Goal: Task Accomplishment & Management: Manage account settings

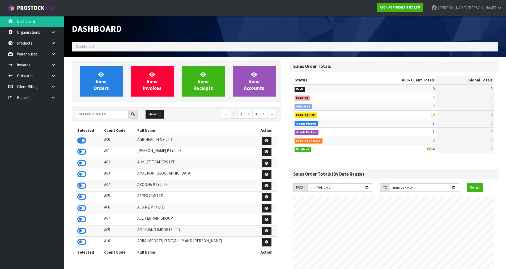
scroll to position [403, 217]
click at [98, 115] on input "text" at bounding box center [102, 114] width 53 height 8
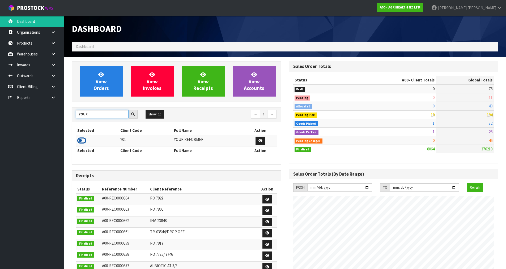
type input "YOUR"
click at [82, 140] on icon at bounding box center [81, 141] width 9 height 8
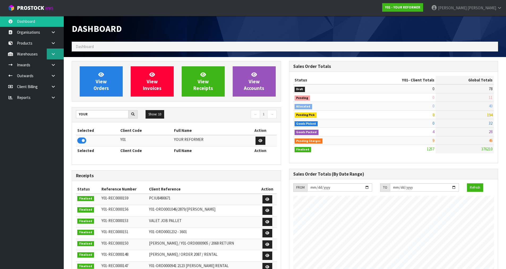
click at [56, 54] on link at bounding box center [55, 54] width 17 height 11
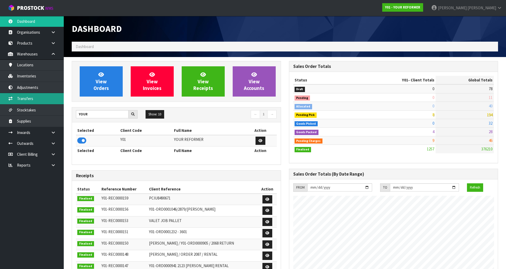
click at [33, 103] on link "Transfers" at bounding box center [32, 98] width 64 height 11
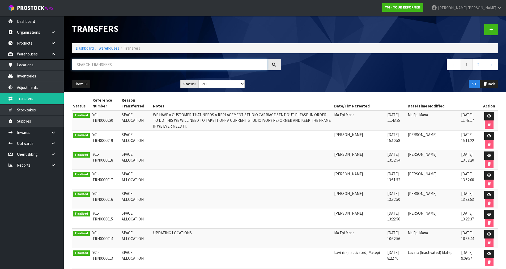
click at [151, 69] on input "text" at bounding box center [170, 64] width 196 height 11
click at [486, 29] on link at bounding box center [491, 29] width 14 height 11
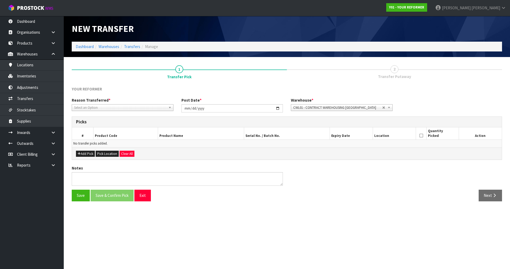
click at [112, 108] on span "Select an Option" at bounding box center [120, 108] width 92 height 6
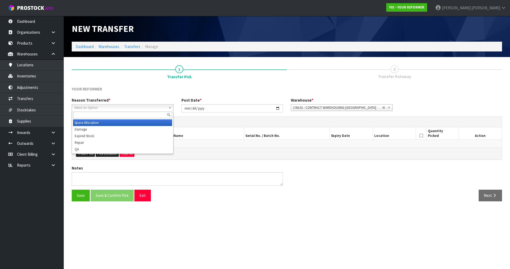
click at [101, 121] on li "Space Allocation" at bounding box center [122, 123] width 99 height 7
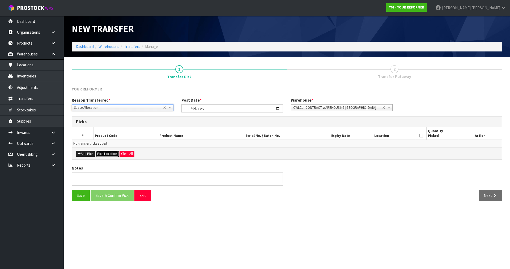
click at [104, 156] on button "Pick Location" at bounding box center [107, 154] width 23 height 6
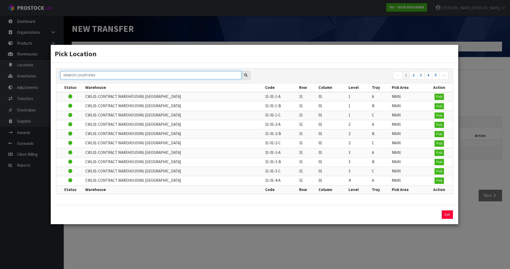
click at [139, 78] on input "text" at bounding box center [150, 75] width 181 height 8
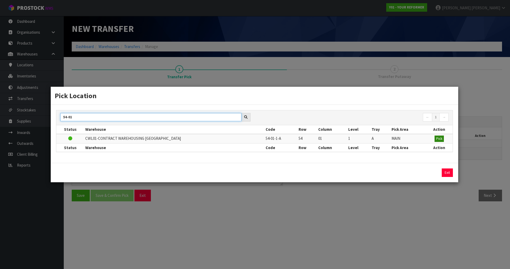
type input "54-01"
click at [440, 139] on span "Pick" at bounding box center [439, 139] width 6 height 5
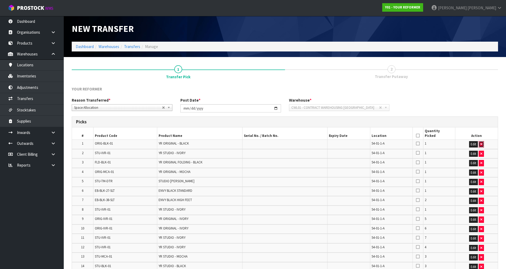
click at [482, 143] on icon "button" at bounding box center [481, 144] width 2 height 3
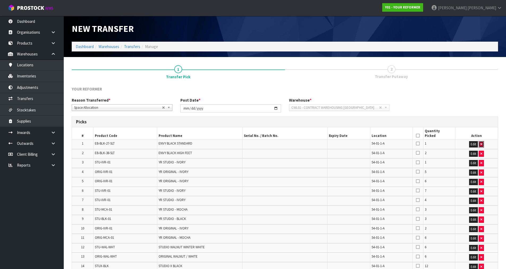
click at [482, 143] on icon "button" at bounding box center [481, 144] width 2 height 3
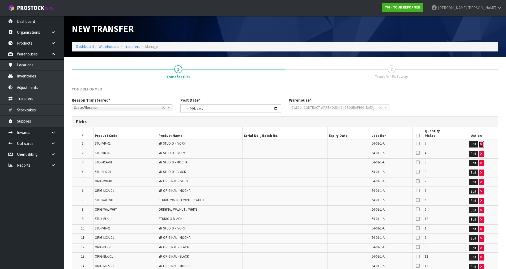
click at [482, 143] on icon "button" at bounding box center [481, 144] width 2 height 3
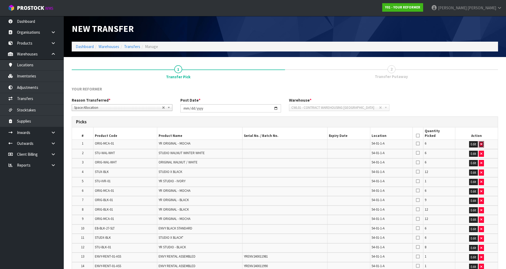
click at [482, 143] on icon "button" at bounding box center [481, 144] width 2 height 3
click at [482, 152] on icon "button" at bounding box center [481, 153] width 2 height 3
click at [482, 143] on icon "button" at bounding box center [481, 144] width 2 height 3
click at [483, 142] on button "button" at bounding box center [481, 144] width 5 height 6
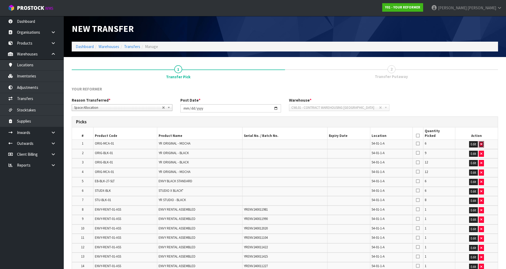
click at [483, 142] on button "button" at bounding box center [481, 144] width 5 height 6
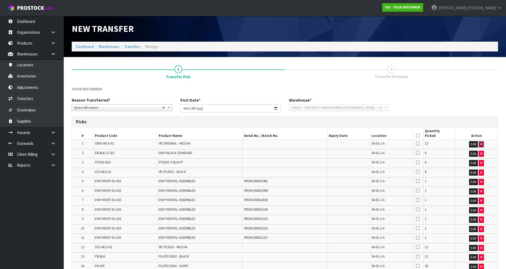
click at [483, 142] on button "button" at bounding box center [481, 144] width 5 height 6
click at [483, 151] on button "button" at bounding box center [481, 154] width 5 height 6
click at [483, 142] on button "button" at bounding box center [481, 144] width 5 height 6
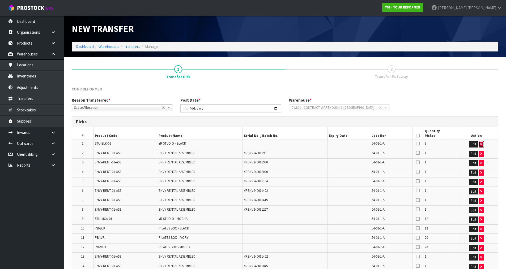
click at [483, 142] on button "button" at bounding box center [481, 144] width 5 height 6
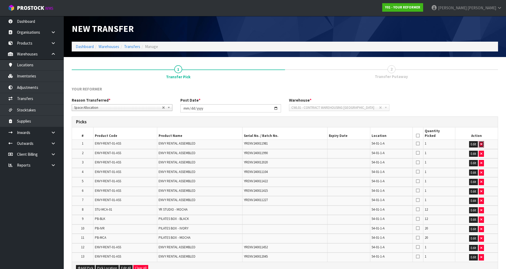
click at [483, 142] on button "button" at bounding box center [481, 144] width 5 height 6
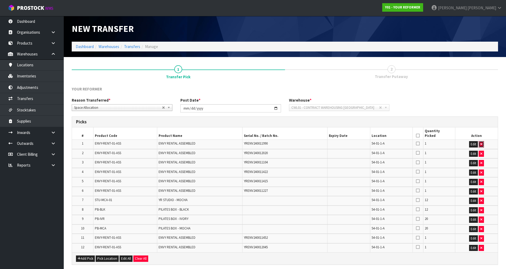
click at [483, 142] on button "button" at bounding box center [481, 144] width 5 height 6
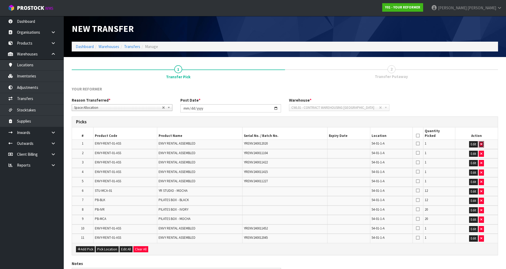
click at [483, 142] on button "button" at bounding box center [481, 144] width 5 height 6
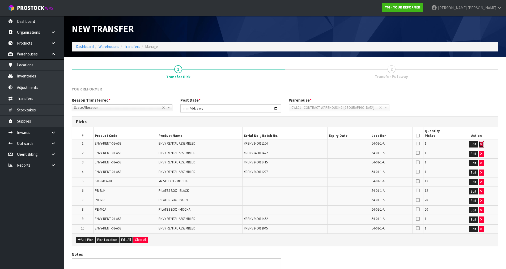
click at [483, 142] on button "button" at bounding box center [481, 144] width 5 height 6
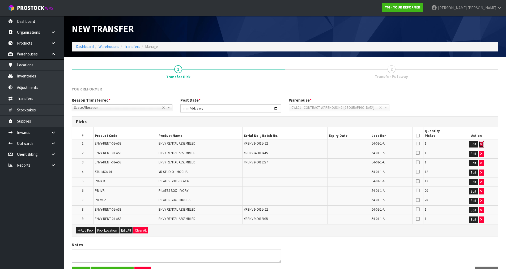
click at [483, 142] on button "button" at bounding box center [481, 144] width 5 height 6
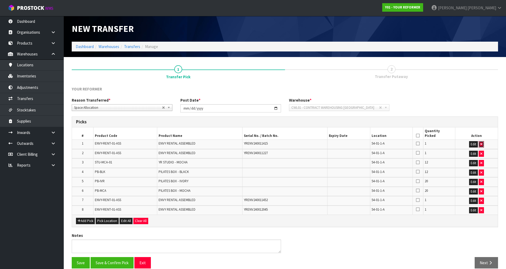
click at [483, 142] on button "button" at bounding box center [481, 144] width 5 height 6
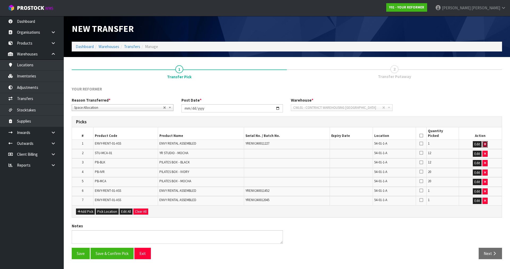
click at [483, 142] on button "button" at bounding box center [485, 144] width 5 height 6
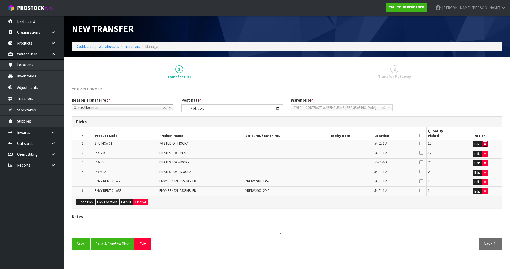
click at [486, 143] on icon "button" at bounding box center [485, 144] width 2 height 3
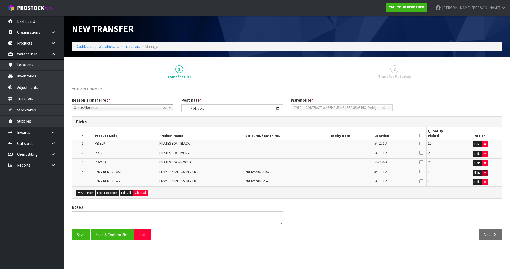
click at [486, 172] on icon "button" at bounding box center [485, 172] width 2 height 3
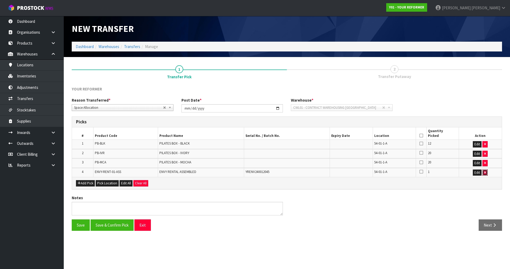
click at [486, 172] on icon "button" at bounding box center [485, 172] width 2 height 3
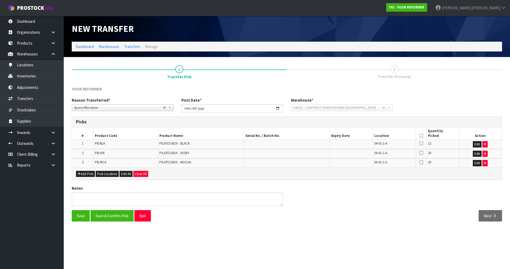
click at [420, 136] on icon at bounding box center [422, 136] width 4 height 0
click at [109, 218] on button "Save & Confirm Pick" at bounding box center [112, 215] width 43 height 11
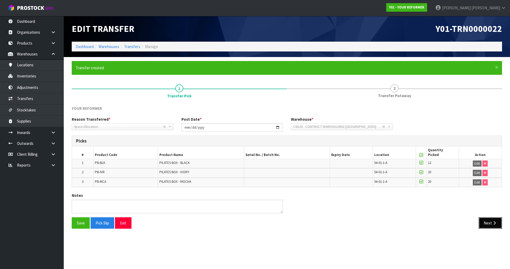
click at [488, 225] on button "Next" at bounding box center [490, 223] width 23 height 11
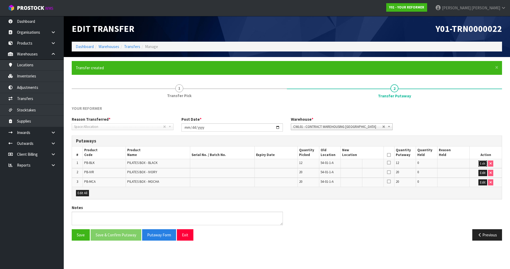
click at [481, 165] on button "Edit" at bounding box center [483, 164] width 9 height 6
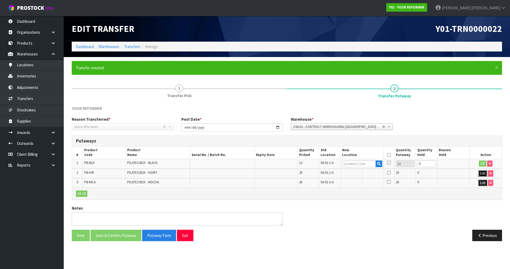
click at [479, 175] on button "Edit" at bounding box center [483, 174] width 9 height 6
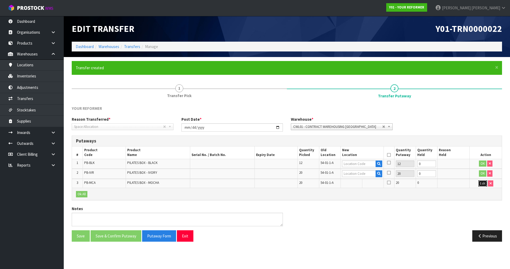
click at [481, 183] on button "Edit" at bounding box center [483, 184] width 9 height 6
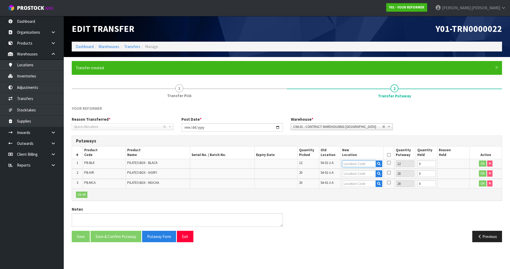
click at [358, 161] on input "text" at bounding box center [359, 164] width 34 height 7
click at [360, 162] on input "text" at bounding box center [359, 164] width 34 height 7
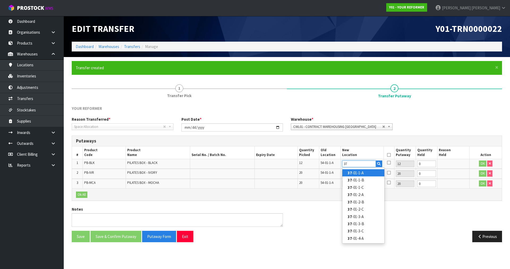
type input "3"
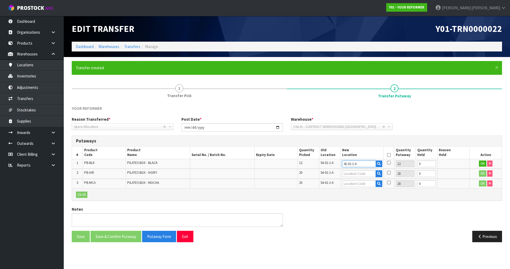
type input "41-01-1-A"
click at [346, 174] on input "text" at bounding box center [359, 174] width 34 height 7
drag, startPoint x: 482, startPoint y: 163, endPoint x: 412, endPoint y: 173, distance: 70.4
click at [481, 163] on button "OK" at bounding box center [482, 164] width 7 height 6
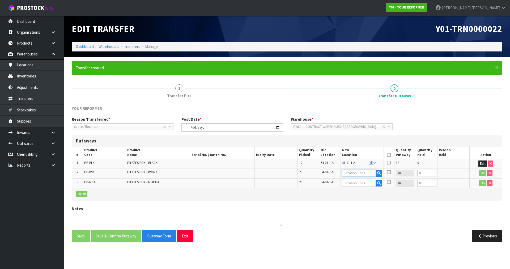
click at [347, 174] on input "text" at bounding box center [359, 173] width 34 height 7
type input "37-01-1-A"
click at [483, 172] on button "OK" at bounding box center [482, 173] width 7 height 6
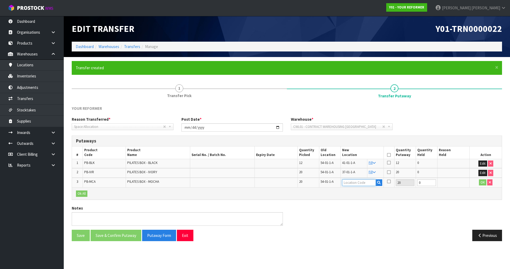
click at [350, 184] on input "text" at bounding box center [359, 183] width 34 height 7
click at [378, 184] on icon "button" at bounding box center [378, 182] width 3 height 3
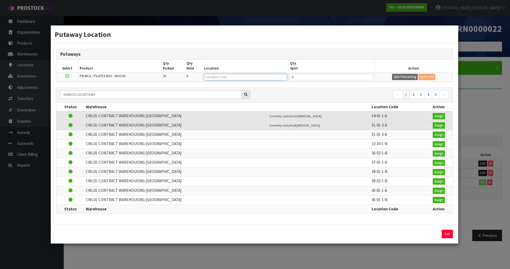
click at [236, 75] on input "text" at bounding box center [245, 77] width 83 height 7
type input "40-02-1-b"
type input "40-02-1-B"
type input "17"
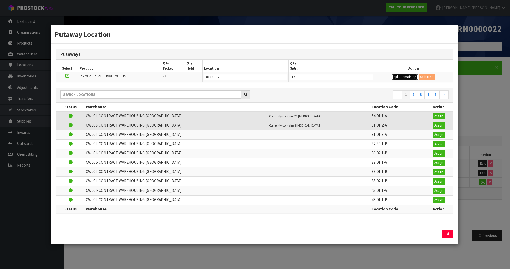
click at [392, 74] on button "Split Remaining" at bounding box center [405, 77] width 26 height 6
type input "17"
type input "0"
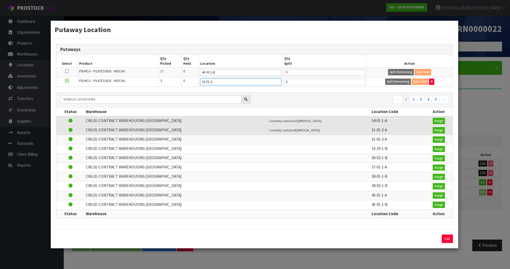
type input "31-01-2-a"
type input "31-01-2-A"
click at [447, 239] on button "Exit" at bounding box center [447, 239] width 11 height 9
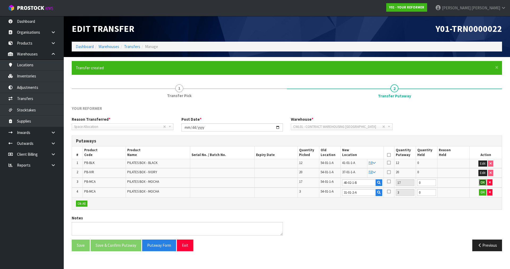
click at [481, 183] on button "OK" at bounding box center [482, 183] width 7 height 6
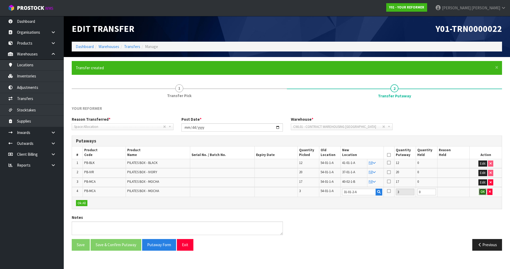
click at [480, 194] on button "OK" at bounding box center [482, 192] width 7 height 6
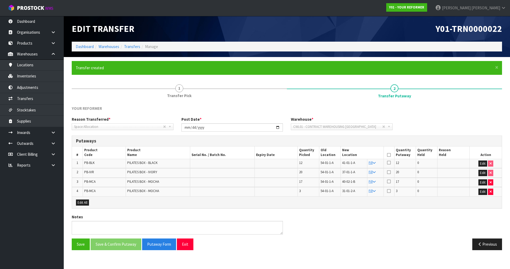
click at [388, 155] on icon at bounding box center [389, 155] width 4 height 0
click at [111, 247] on button "Save & Confirm Putaway" at bounding box center [116, 244] width 51 height 11
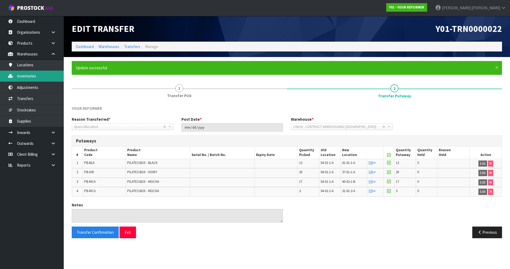
click at [41, 73] on link "Inventories" at bounding box center [32, 76] width 64 height 11
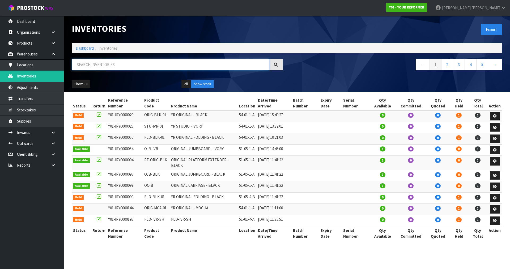
click at [108, 67] on input "text" at bounding box center [170, 64] width 197 height 11
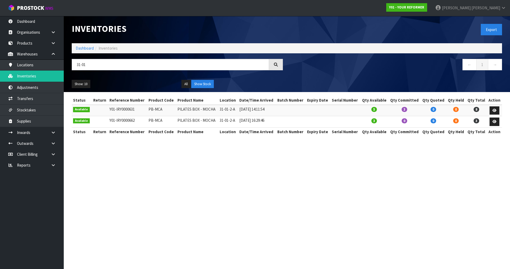
click at [157, 109] on td "PB-MCA" at bounding box center [161, 110] width 29 height 11
copy tr "PB-MCA"
click at [115, 66] on input "31-01" at bounding box center [170, 64] width 197 height 11
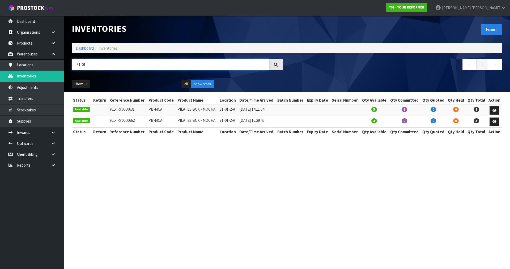
click at [115, 66] on input "31-01" at bounding box center [170, 64] width 197 height 11
paste input "PB-MCA"
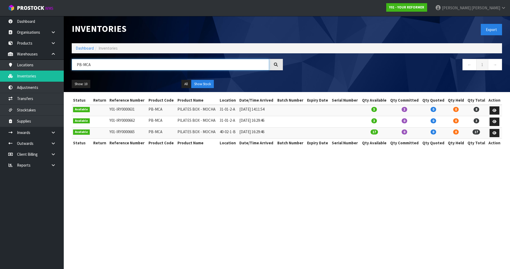
click at [102, 66] on input "PB-MCA" at bounding box center [170, 64] width 197 height 11
type input "PB-MCA"
click at [424, 6] on strong "Y01 - YOUR REFORMER" at bounding box center [406, 7] width 35 height 5
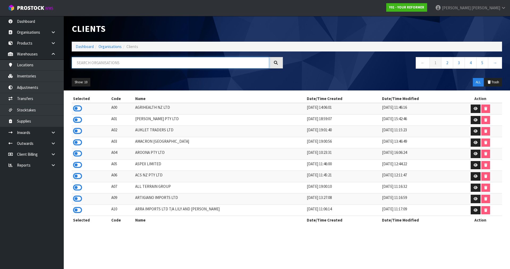
click at [139, 64] on input "text" at bounding box center [170, 62] width 197 height 11
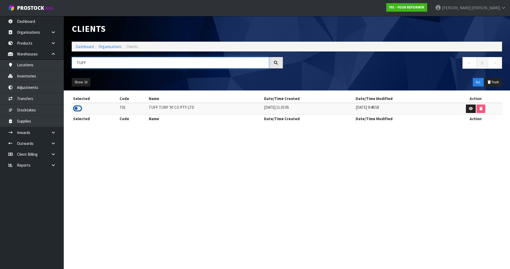
type input "TUFF"
click at [76, 109] on icon at bounding box center [77, 109] width 9 height 8
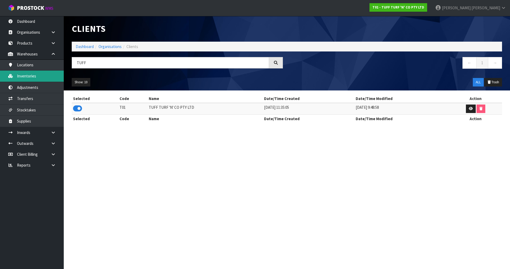
click at [44, 76] on link "Inventories" at bounding box center [32, 76] width 64 height 11
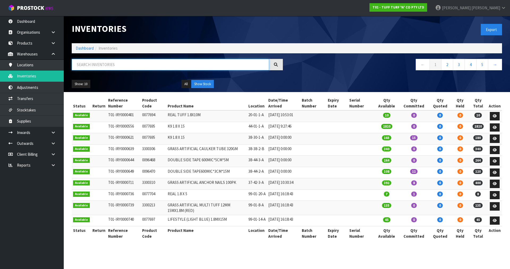
click at [85, 61] on input "text" at bounding box center [170, 64] width 197 height 11
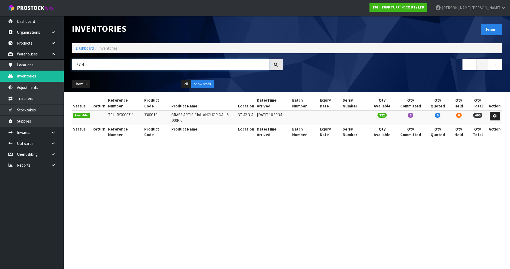
type input "37-4"
click at [155, 111] on td "3300310" at bounding box center [156, 118] width 27 height 14
copy tr "3300310"
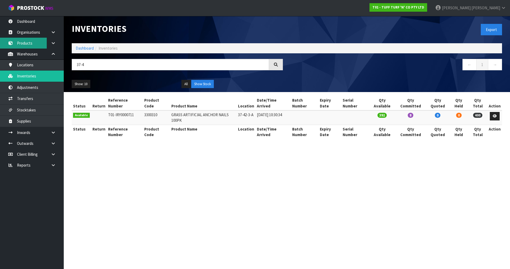
click at [40, 44] on link "Products" at bounding box center [32, 43] width 64 height 11
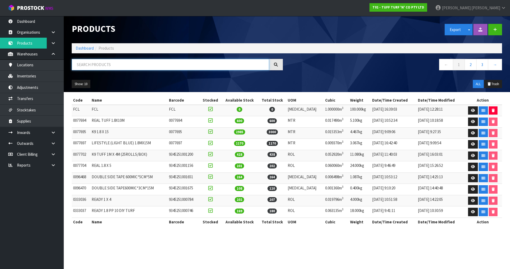
click at [148, 66] on input "text" at bounding box center [170, 64] width 197 height 11
paste input "3300310"
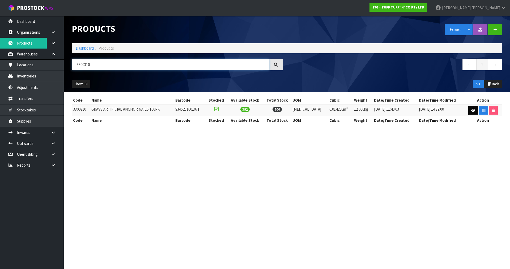
type input "3300310"
click at [473, 108] on link at bounding box center [473, 111] width 10 height 9
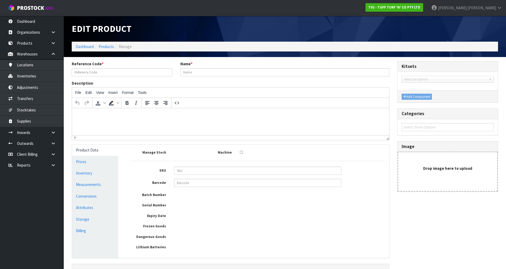
type input "3300310"
type input "GRASS ARTIFICIAL ANCHOR NAILS 100PK"
type input "9345251001071"
click at [89, 195] on link "Conversions" at bounding box center [95, 196] width 46 height 11
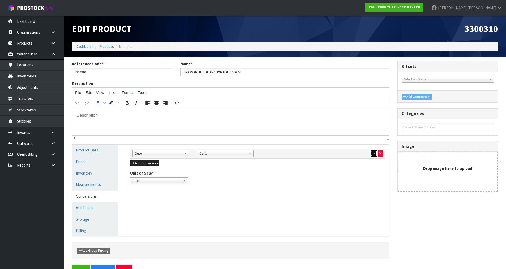
click at [372, 154] on button "button" at bounding box center [374, 154] width 6 height 6
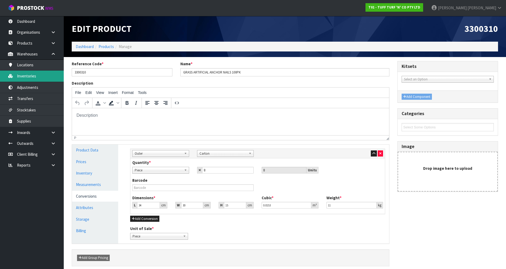
click at [42, 79] on link "Inventories" at bounding box center [32, 76] width 64 height 11
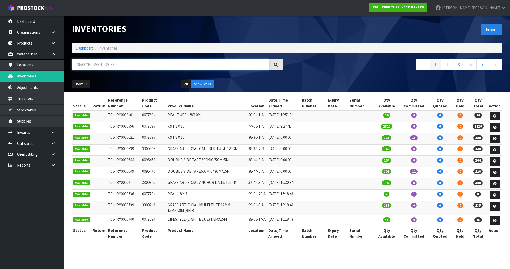
click at [102, 64] on input "text" at bounding box center [170, 64] width 197 height 11
paste input "3300310"
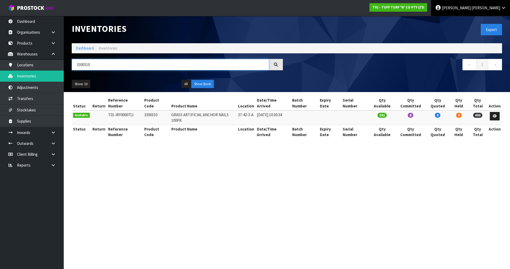
type input "3300310"
click at [501, 7] on icon at bounding box center [503, 8] width 5 height 4
click at [495, 19] on link "Logout" at bounding box center [489, 21] width 42 height 7
